Goal: Task Accomplishment & Management: Manage account settings

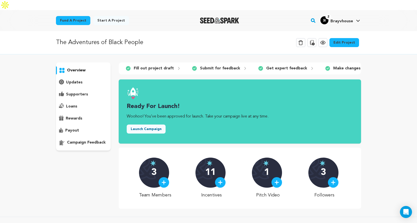
click at [86, 140] on p "campaign feedback" at bounding box center [86, 143] width 39 height 6
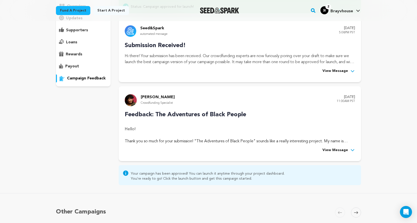
scroll to position [38, 0]
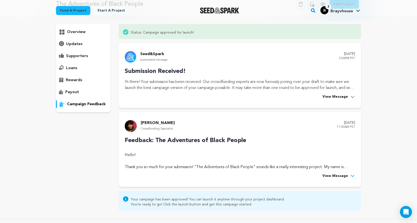
click at [337, 173] on span "View Message" at bounding box center [335, 176] width 26 height 6
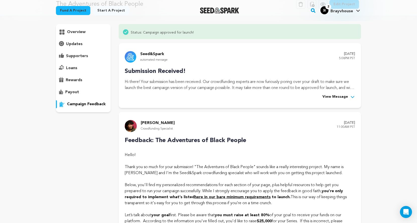
scroll to position [0, 0]
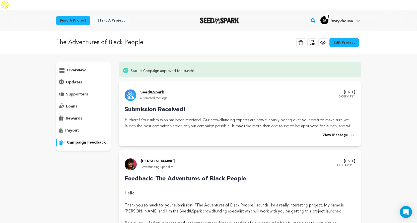
click at [336, 38] on link "Edit Project" at bounding box center [344, 42] width 30 height 9
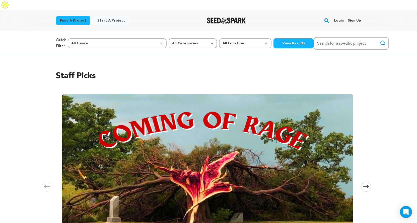
click at [342, 17] on link "Login" at bounding box center [339, 21] width 10 height 8
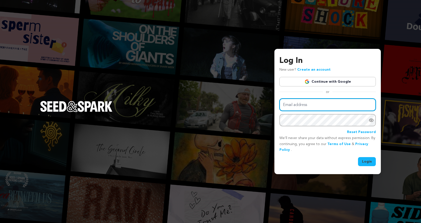
type input "info@brayvhouse.com"
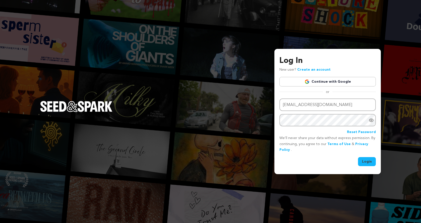
click at [371, 159] on button "Login" at bounding box center [367, 161] width 18 height 9
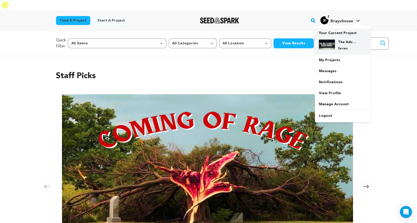
click at [343, 40] on div "The Adventures of Black People Series" at bounding box center [347, 45] width 24 height 11
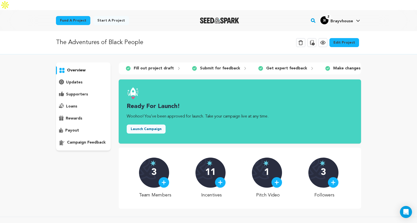
click at [347, 38] on link "Edit Project" at bounding box center [344, 42] width 30 height 9
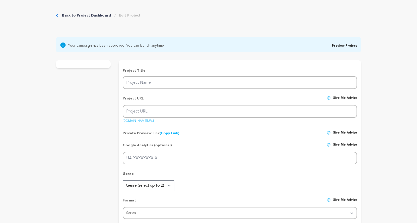
type input "The Adventures of Black People"
type input "the-adventures-of-[DEMOGRAPHIC_DATA]-people"
type input "This offbeat anthology follows black people on a variety of fantastical journey…"
type textarea "The Adventures of Black People is a sci-fi anthology where Black folks are alie…"
type textarea ""This offbeat anthology follows [DEMOGRAPHIC_DATA] people on a variety of fanta…"
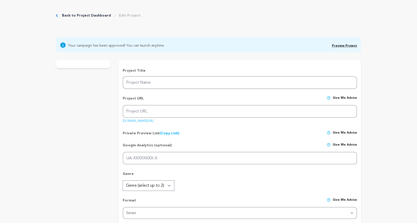
radio input "true"
type textarea "Our executive producer has 10K followers on Instagram and 7K followers on TikTo…"
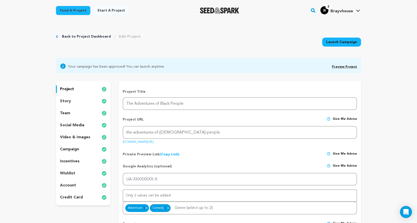
click at [68, 150] on p "campaign" at bounding box center [69, 149] width 19 height 6
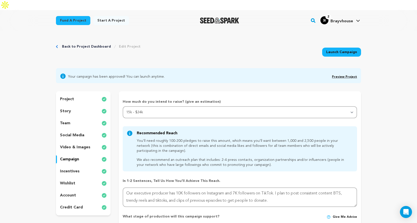
click at [71, 193] on p "account" at bounding box center [68, 196] width 16 height 6
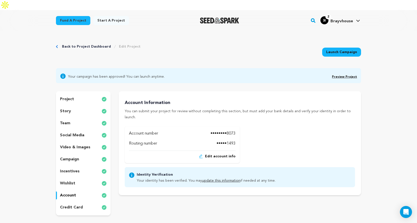
click at [77, 132] on p "social media" at bounding box center [72, 135] width 24 height 6
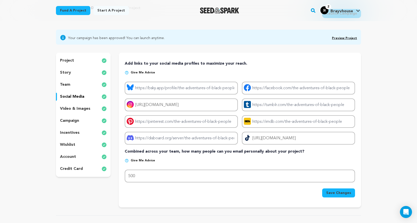
scroll to position [3, 0]
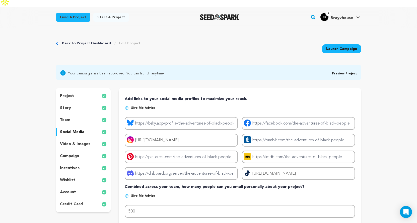
click at [343, 72] on link "Preview Project" at bounding box center [344, 73] width 25 height 3
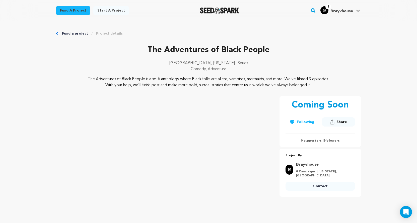
click at [333, 123] on icon at bounding box center [332, 121] width 5 height 5
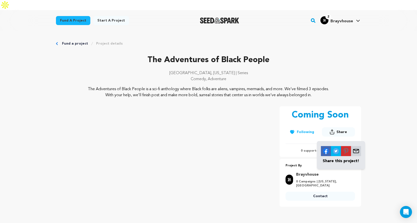
click at [359, 146] on img at bounding box center [356, 151] width 10 height 10
